Goal: Find specific page/section

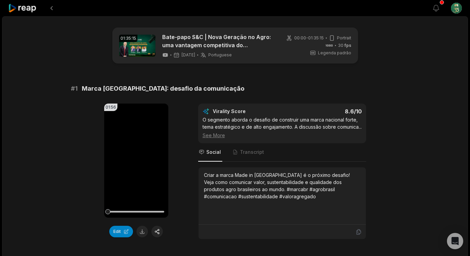
click at [31, 8] on icon at bounding box center [22, 8] width 29 height 9
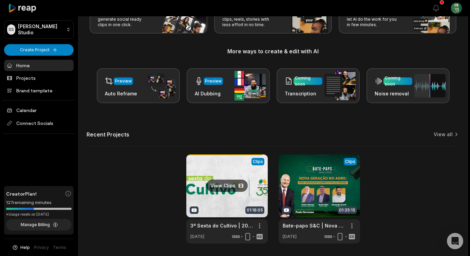
scroll to position [65, 0]
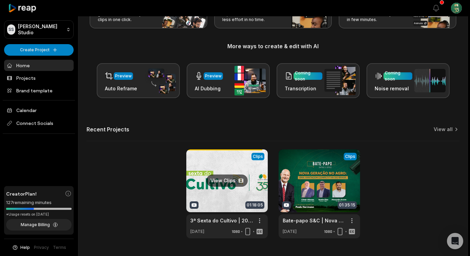
click at [238, 180] on link at bounding box center [226, 193] width 81 height 89
